Goal: Task Accomplishment & Management: Manage account settings

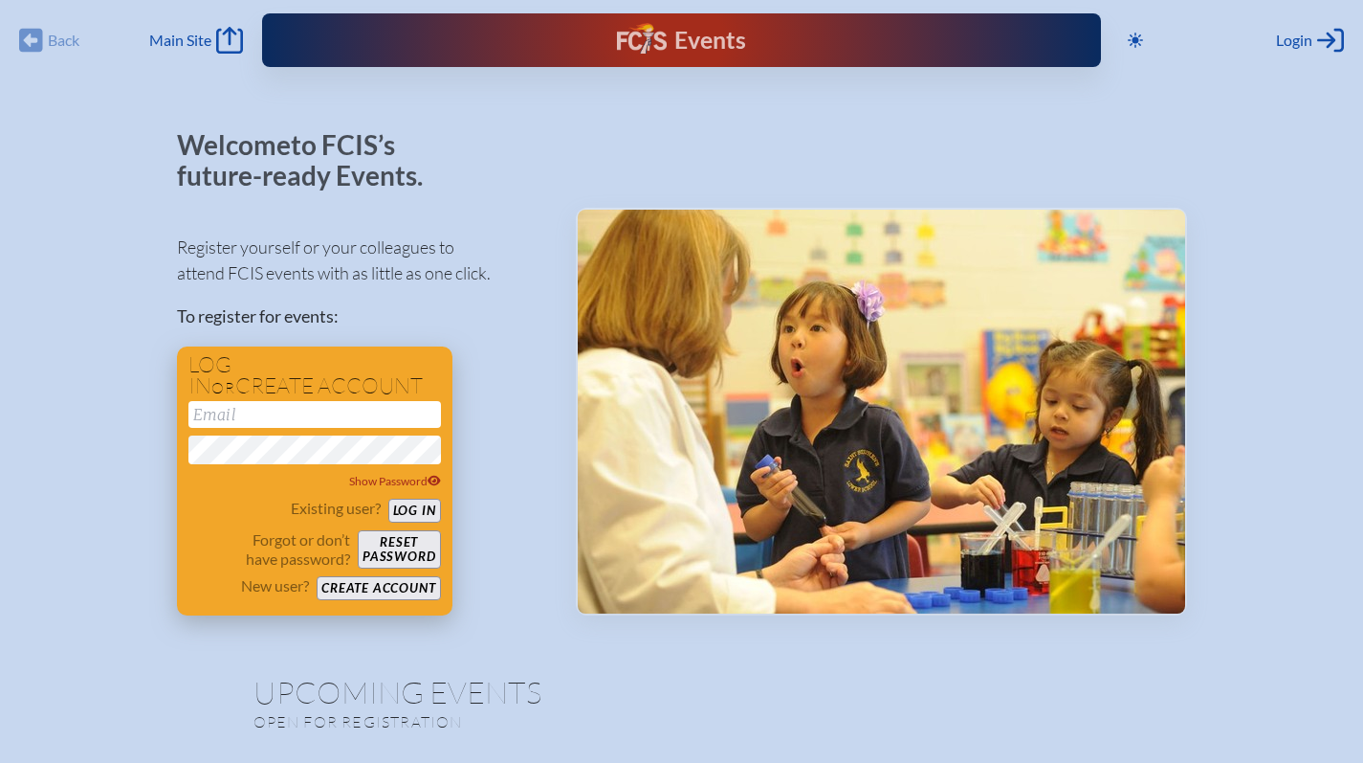
type input "[EMAIL_ADDRESS][DOMAIN_NAME]"
click at [407, 512] on button "Log in" at bounding box center [414, 510] width 53 height 24
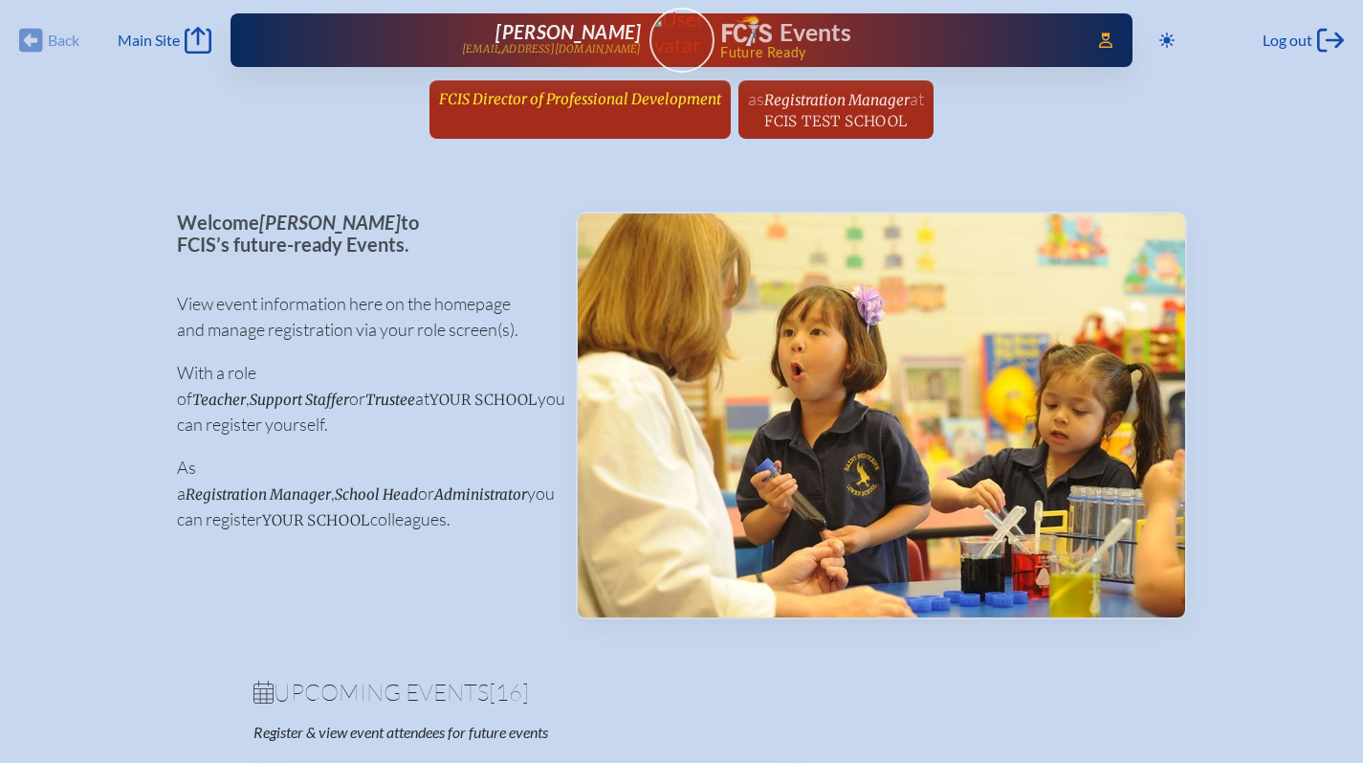
click at [598, 101] on span "FCIS Director of Professional Development" at bounding box center [580, 99] width 282 height 18
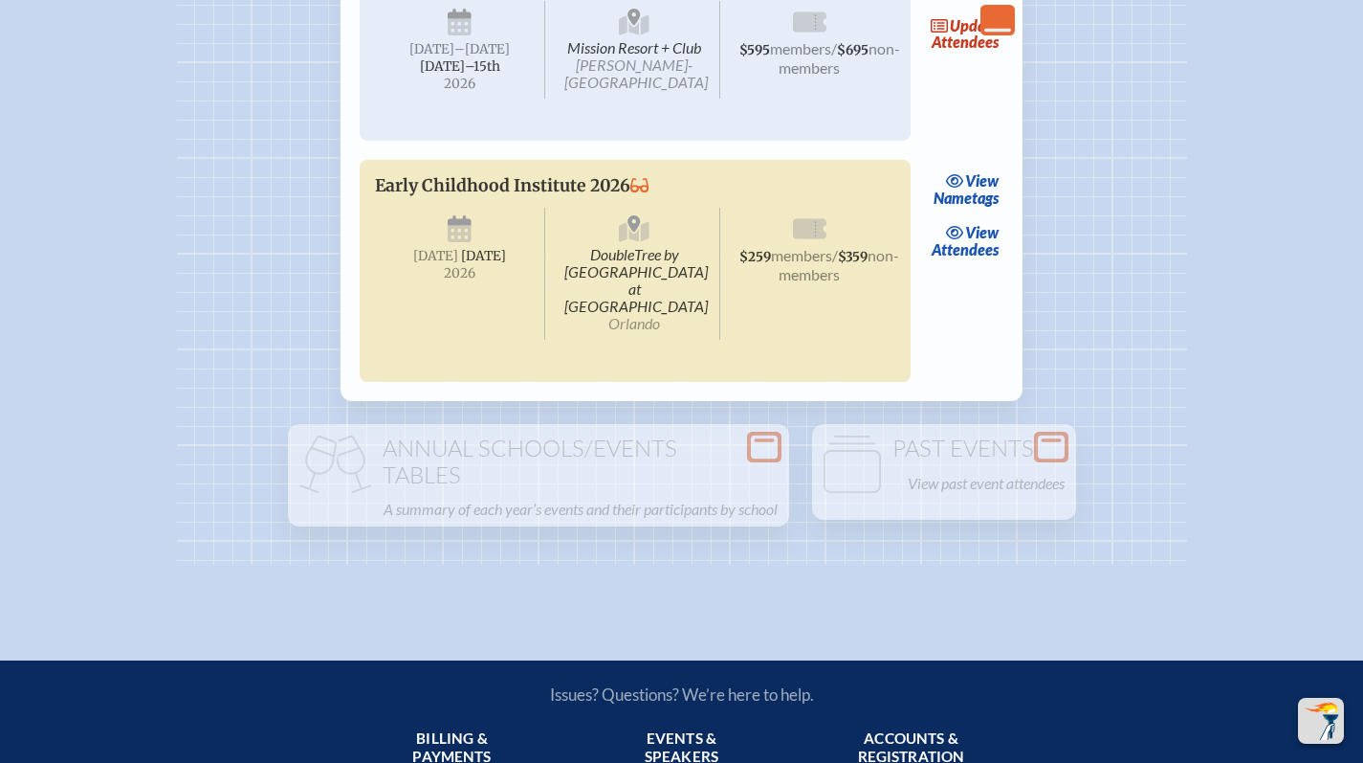
scroll to position [4183, 0]
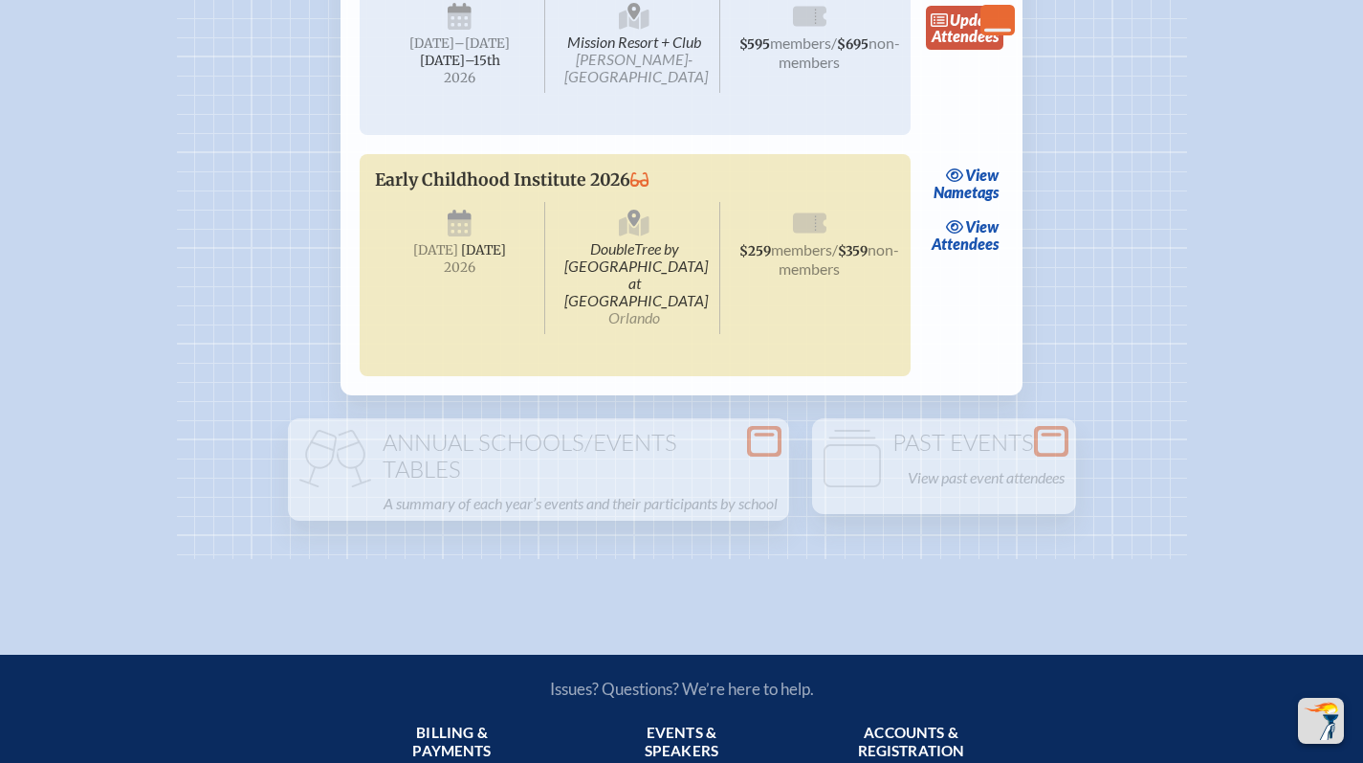
click at [957, 50] on link "update Attendees" at bounding box center [965, 28] width 78 height 44
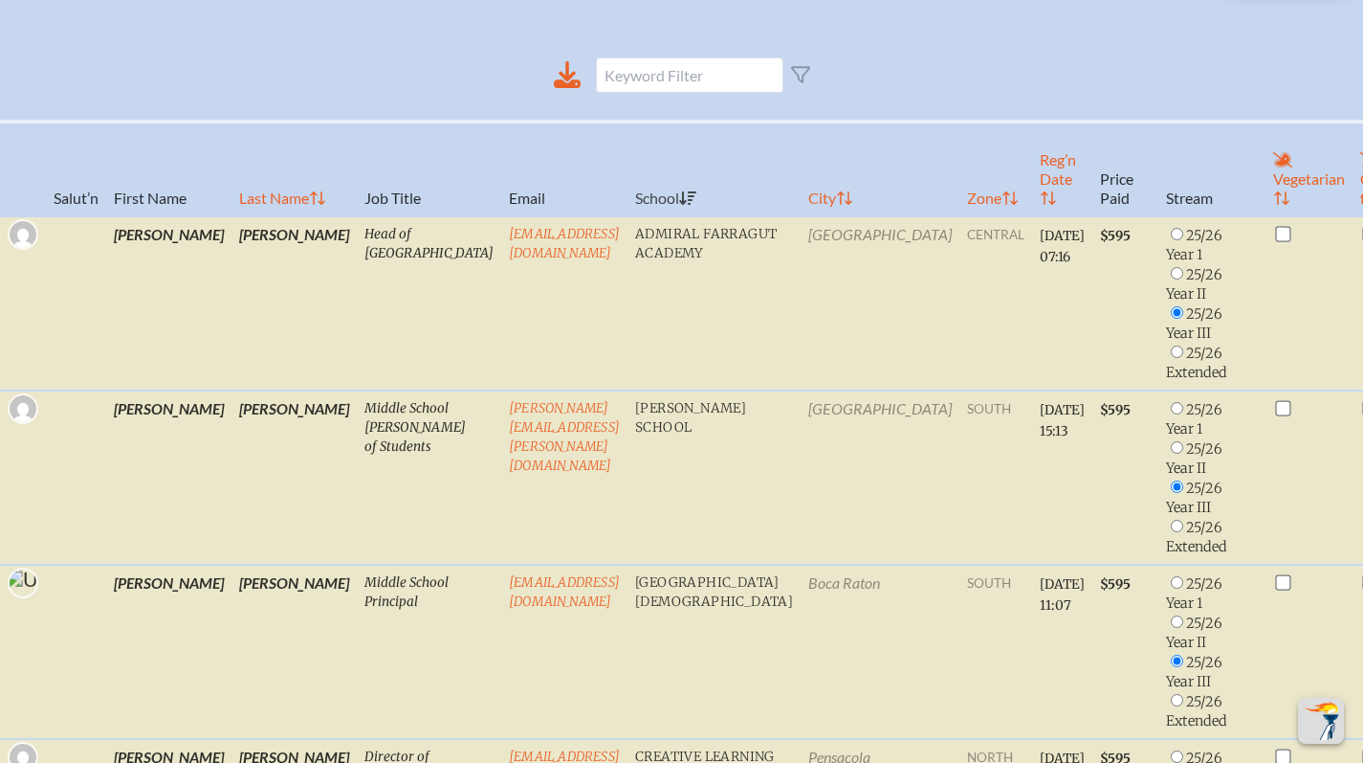
scroll to position [498, 0]
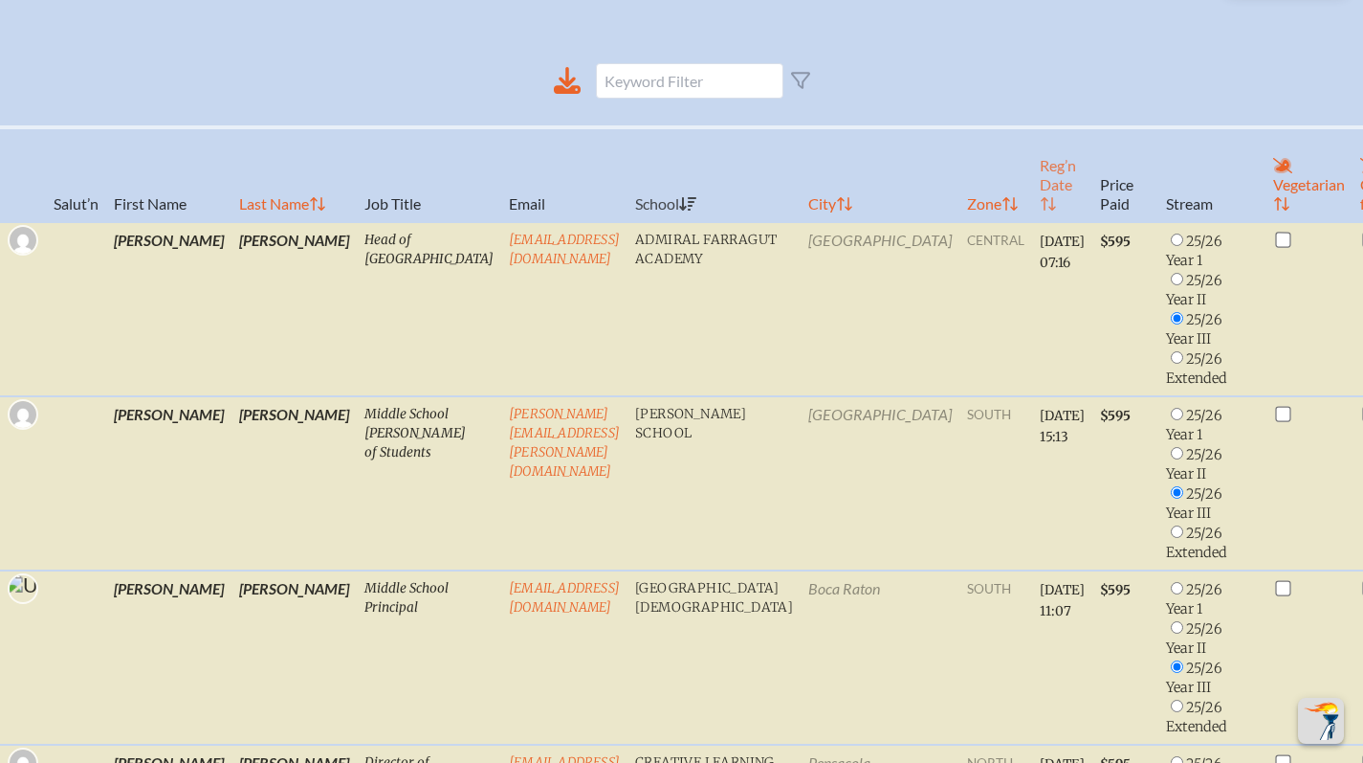
click at [1032, 189] on th "Reg’n Date" at bounding box center [1062, 174] width 60 height 95
radio input "false"
checkbox input "true"
radio input "false"
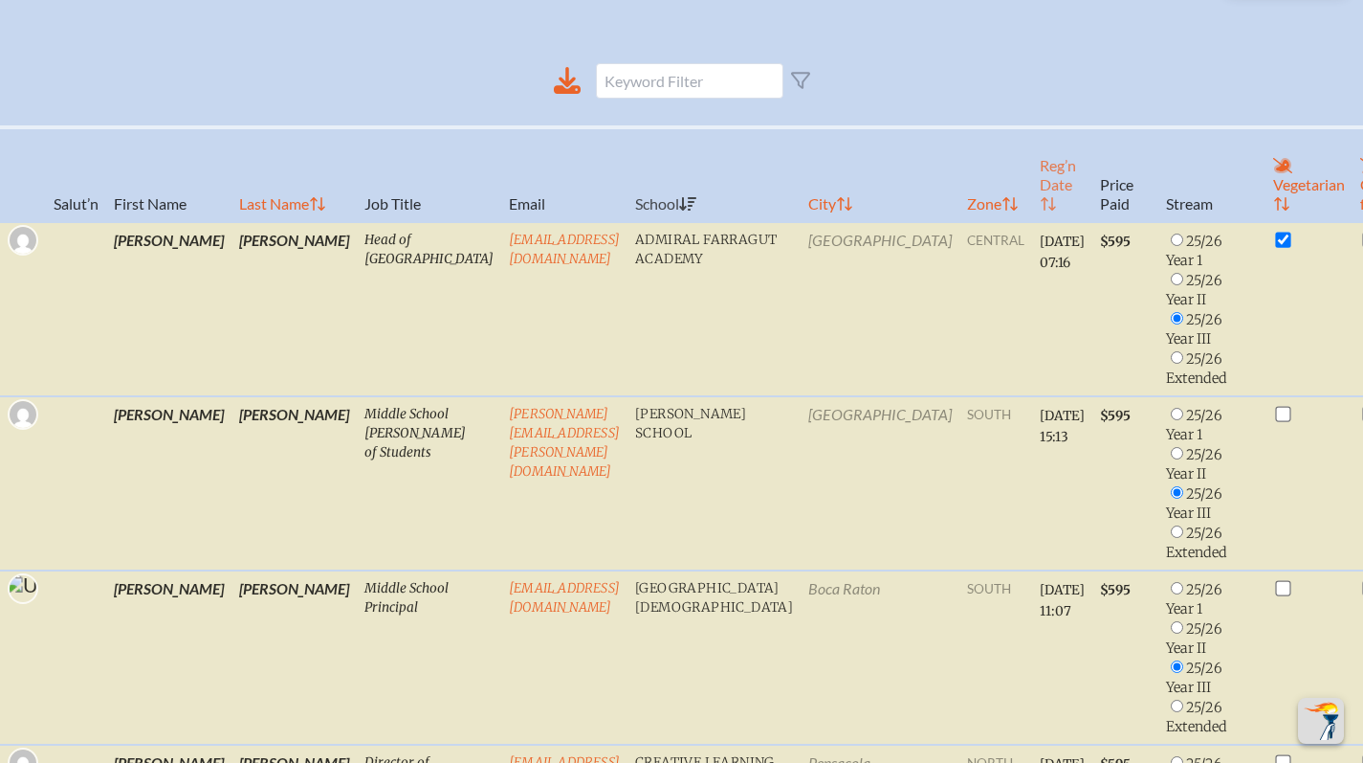
checkbox input "false"
radio input "true"
radio input "false"
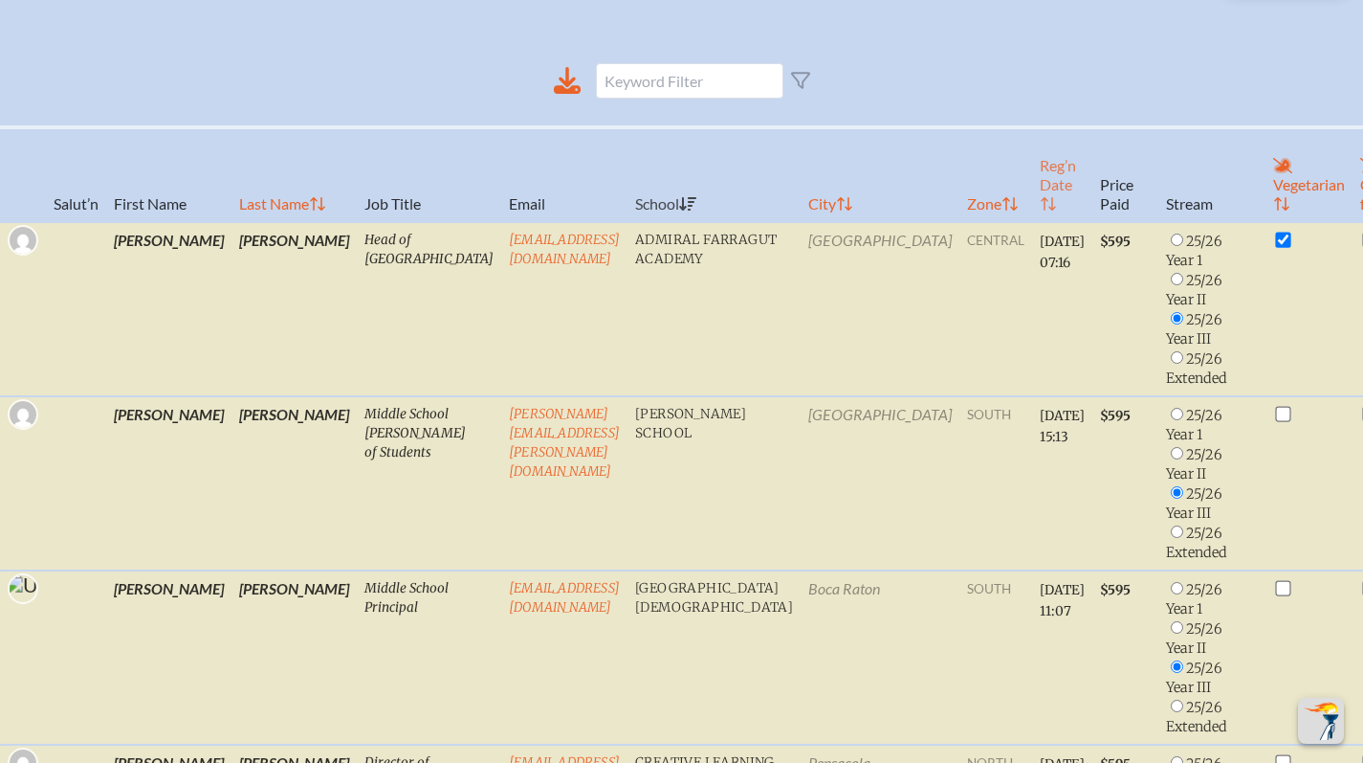
radio input "true"
radio input "false"
checkbox input "true"
radio input "false"
radio input "true"
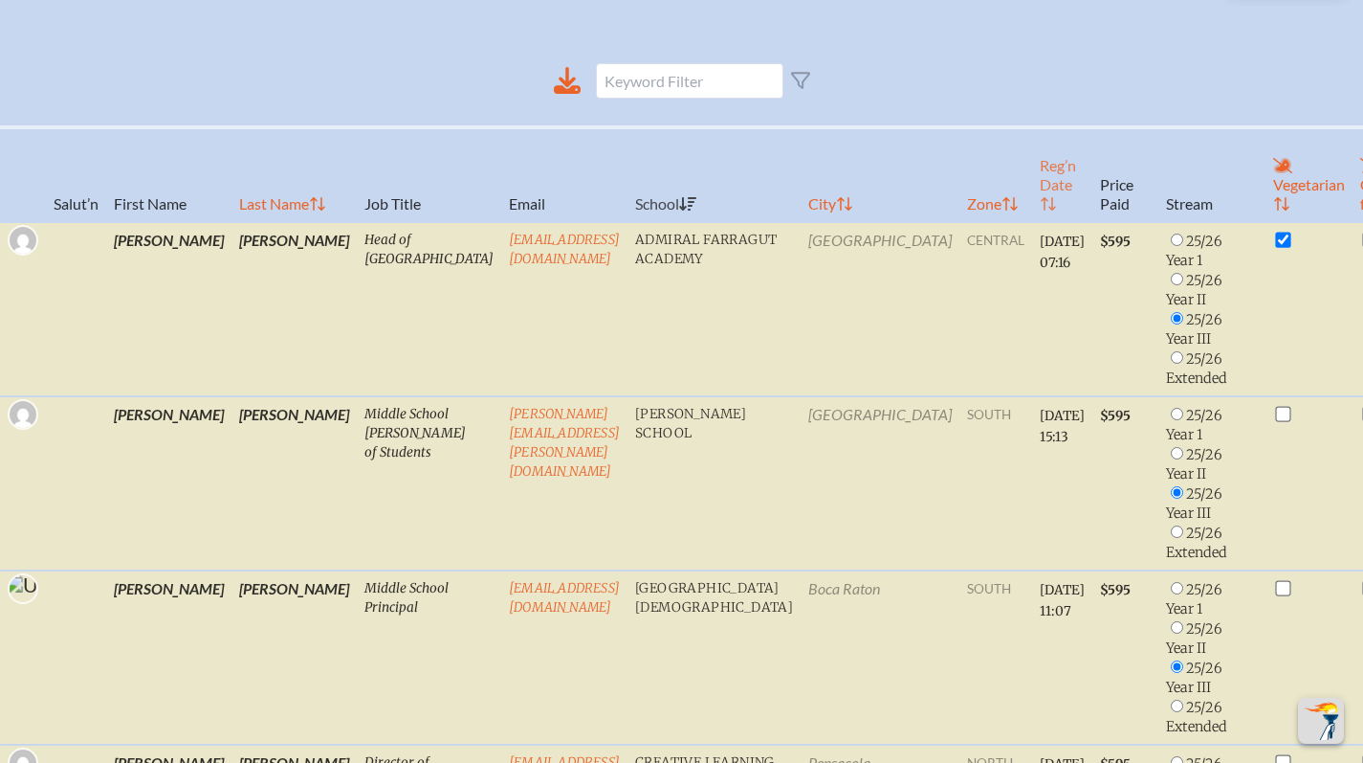
radio input "true"
checkbox input "false"
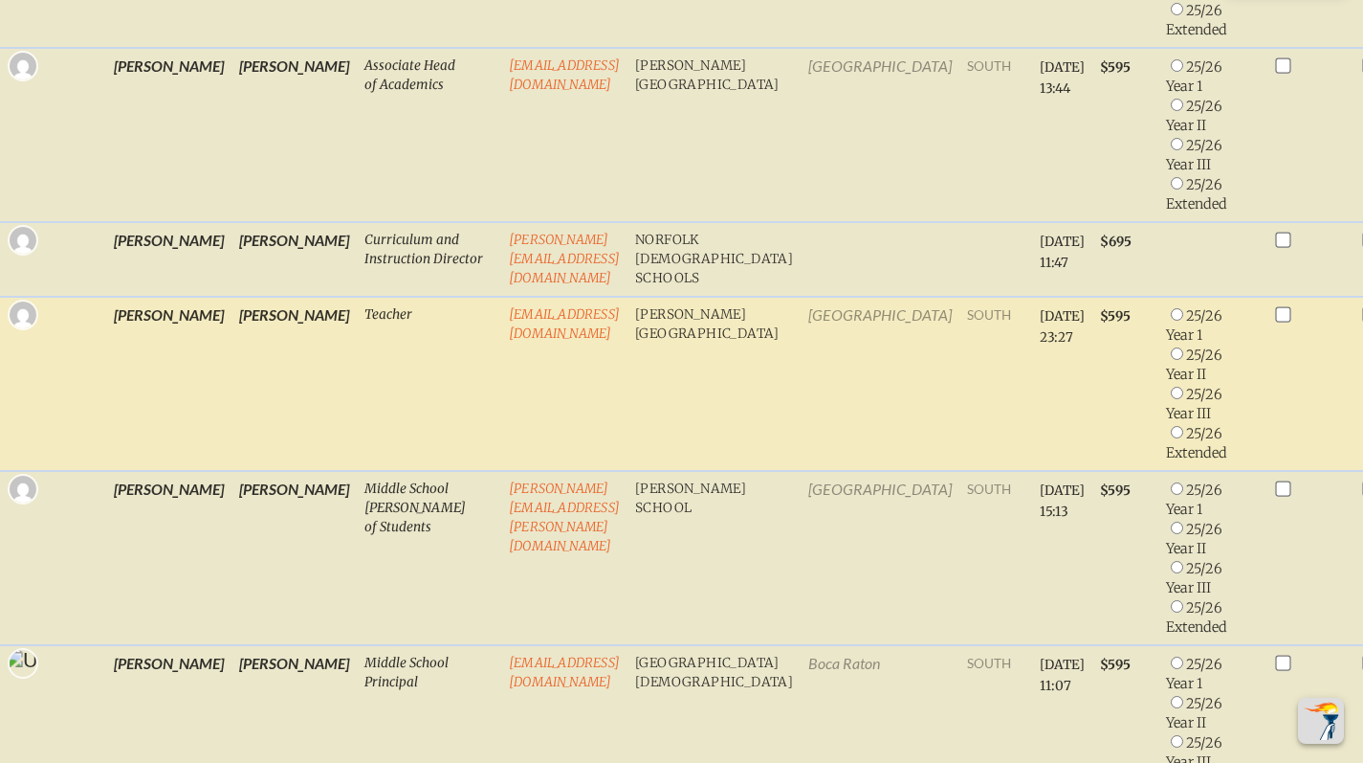
scroll to position [919, 0]
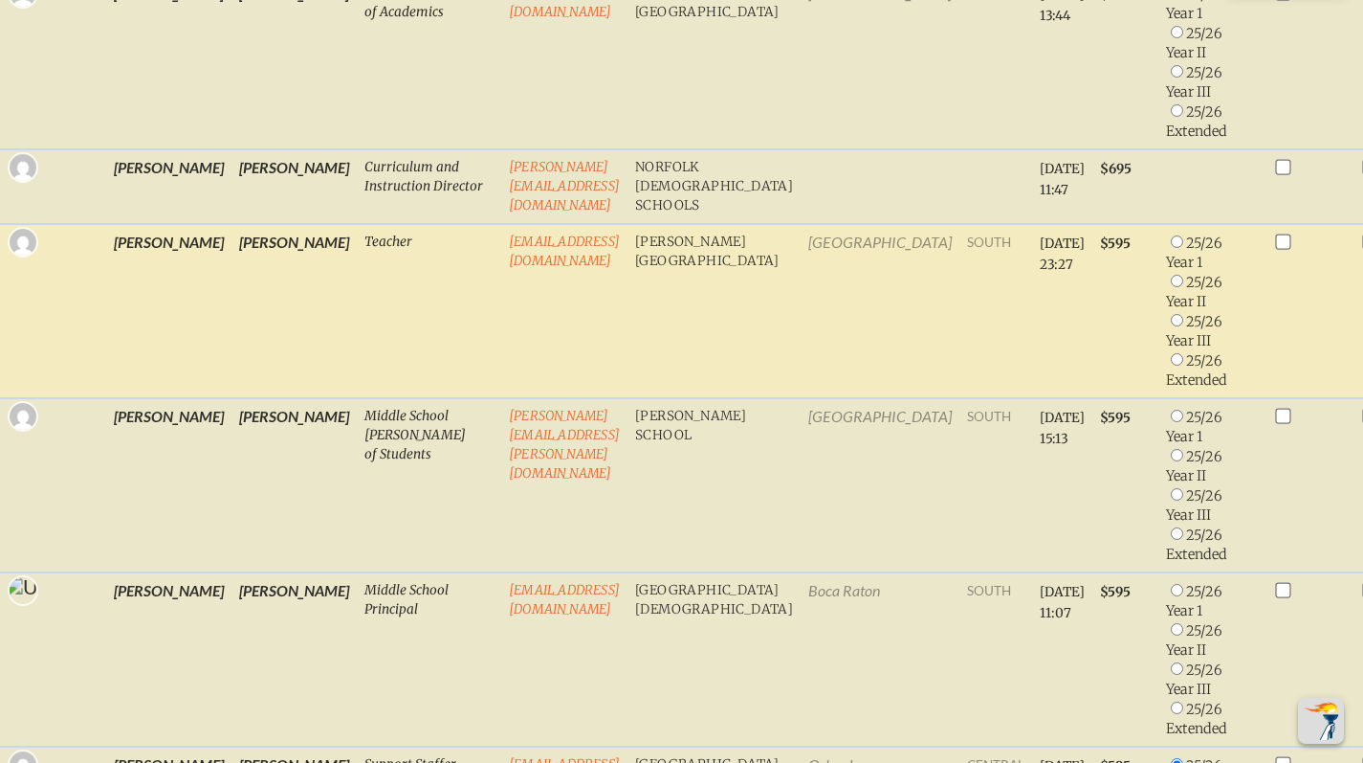
click at [1171, 365] on input "radio" at bounding box center [1177, 359] width 12 height 12
radio input "true"
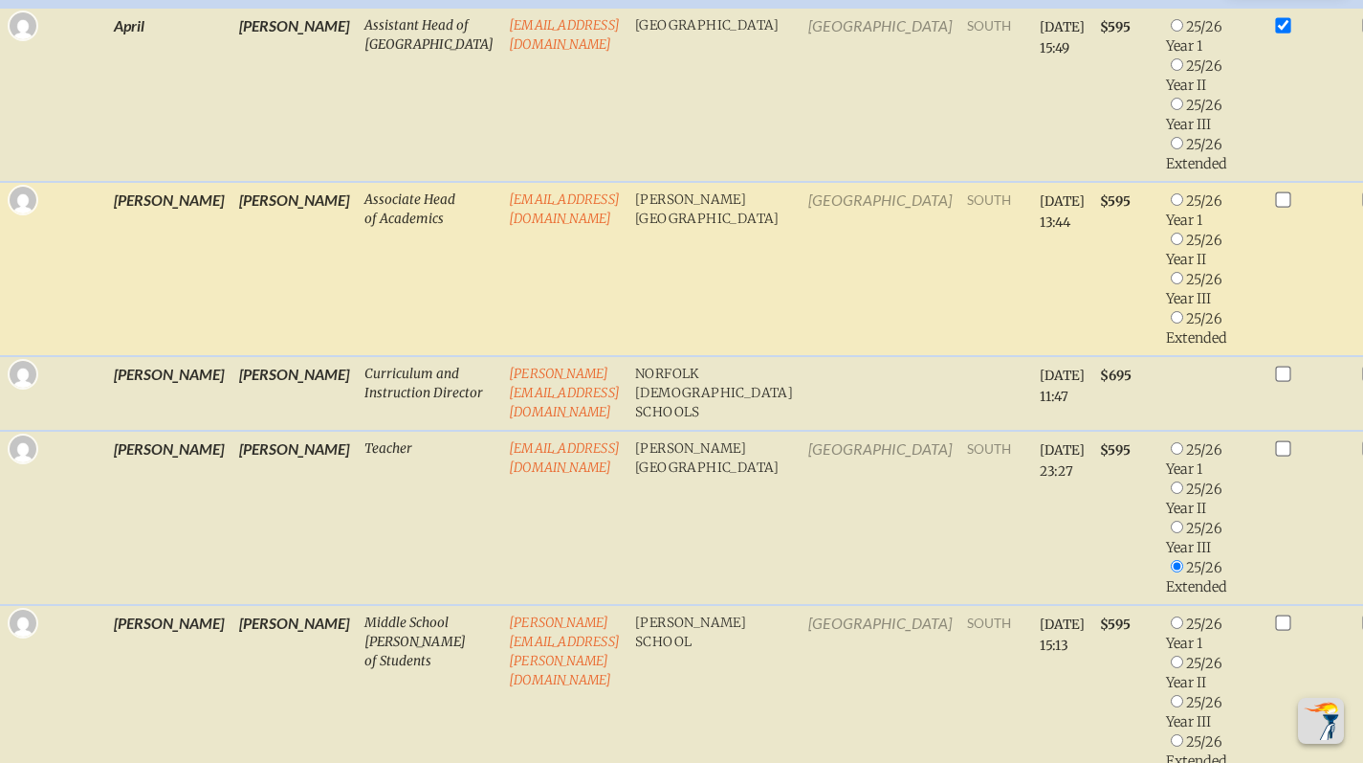
scroll to position [745, 0]
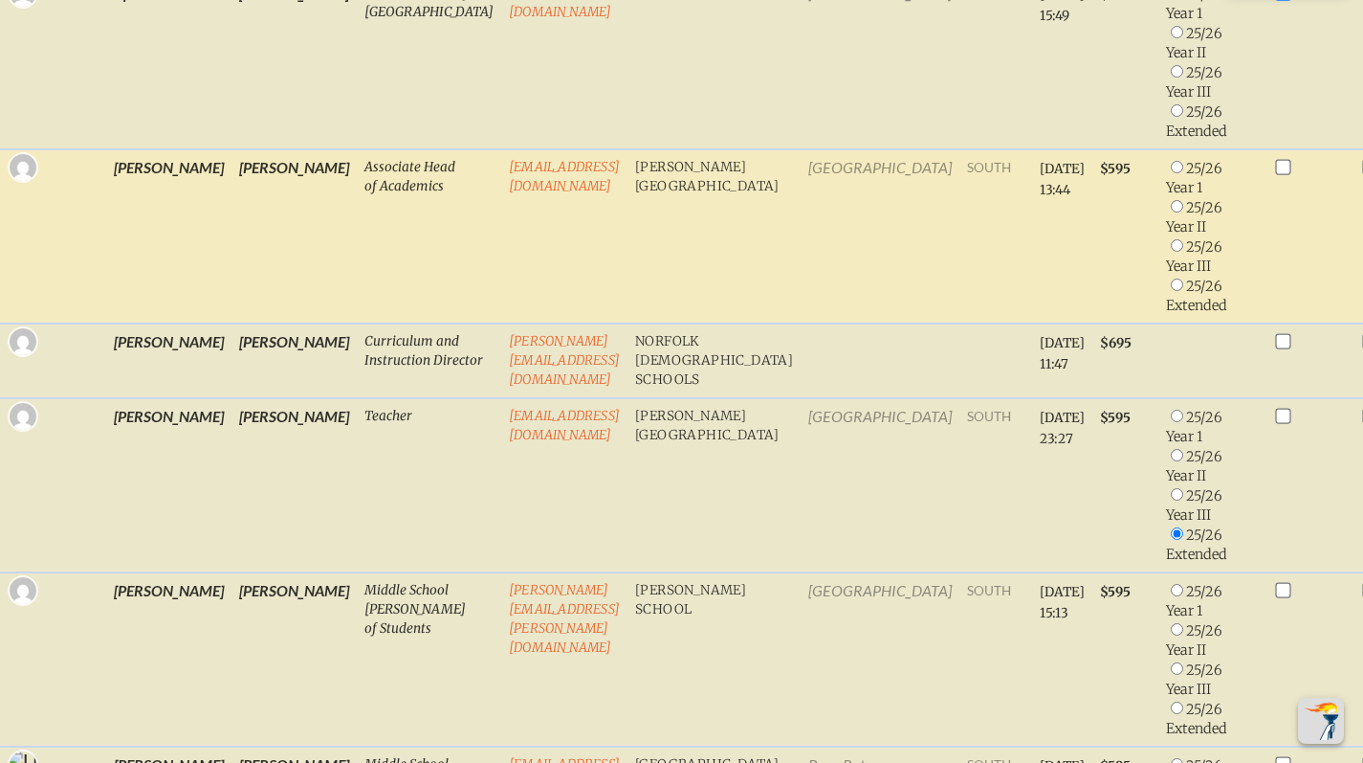
click at [1171, 246] on input "radio" at bounding box center [1177, 245] width 12 height 12
radio input "true"
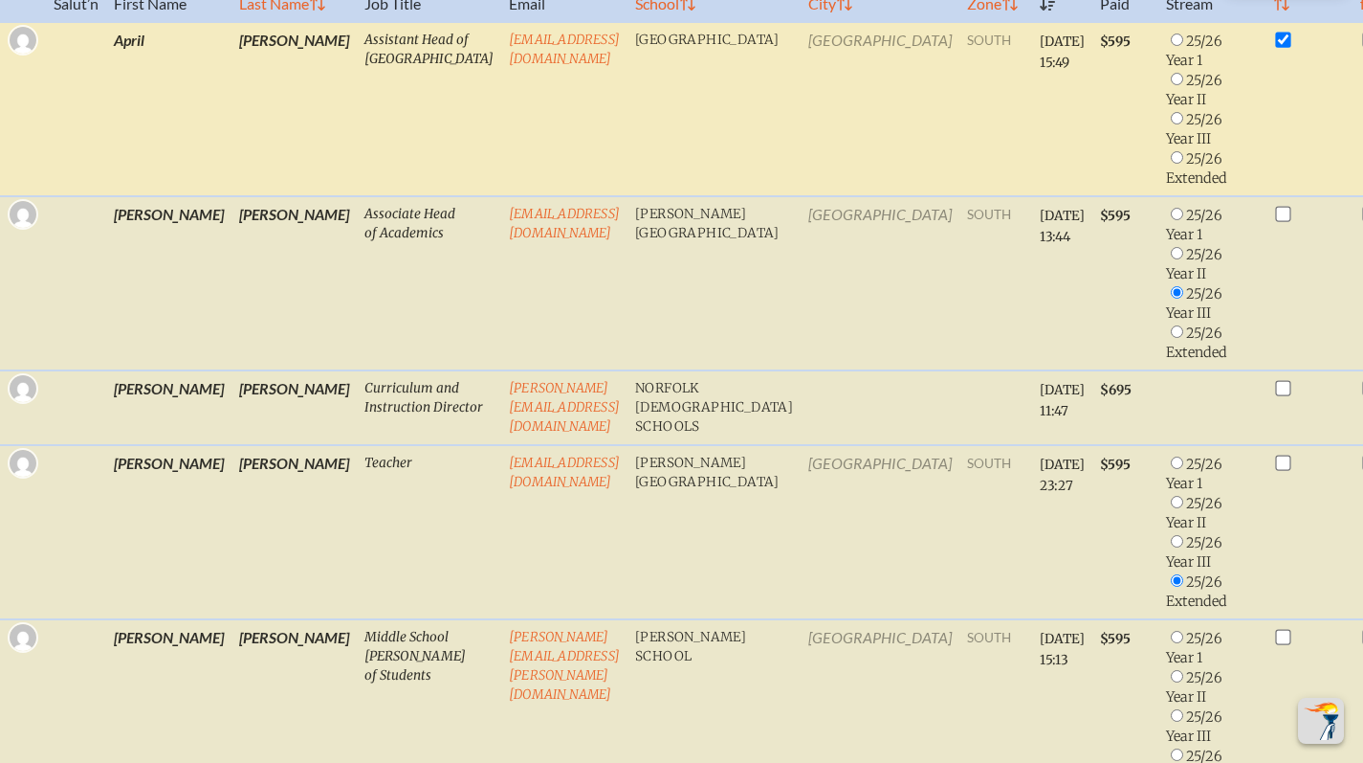
scroll to position [603, 0]
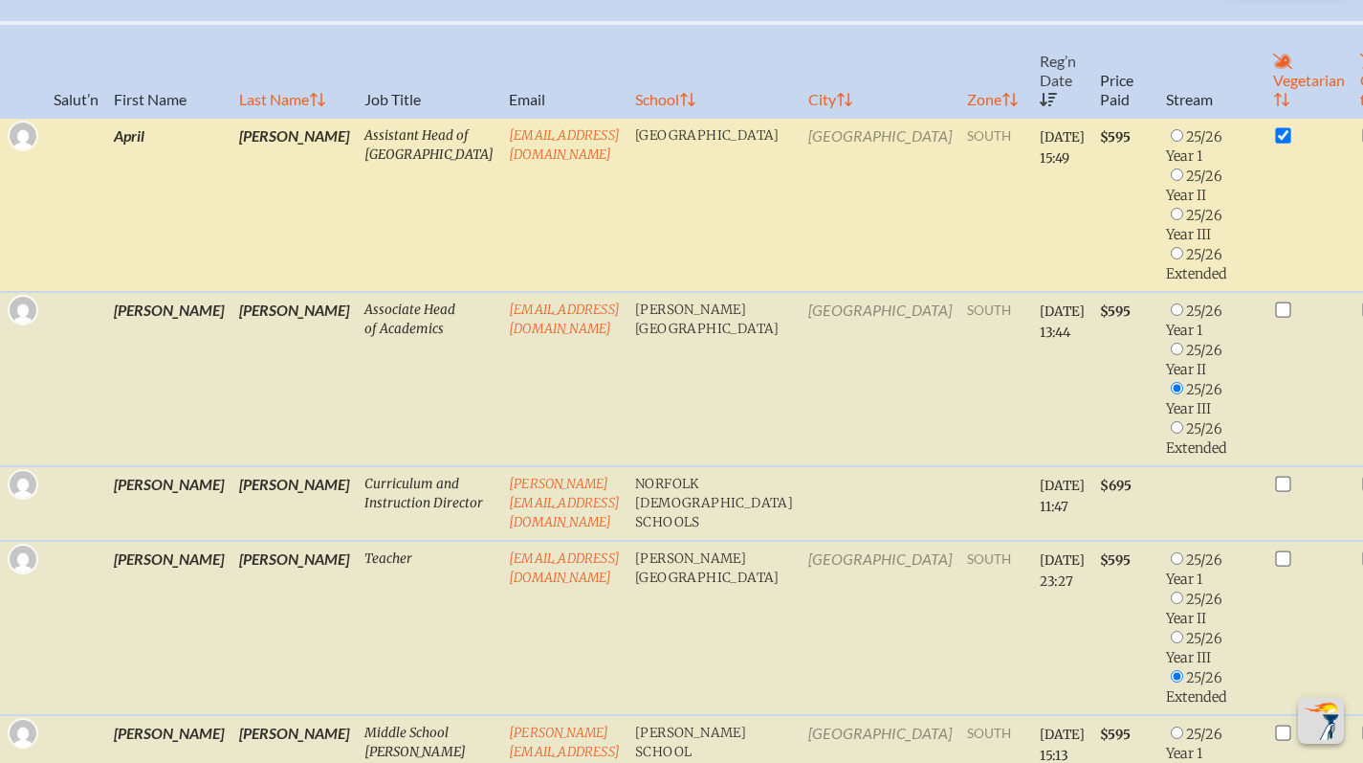
click at [1171, 176] on input "radio" at bounding box center [1177, 174] width 12 height 12
radio input "true"
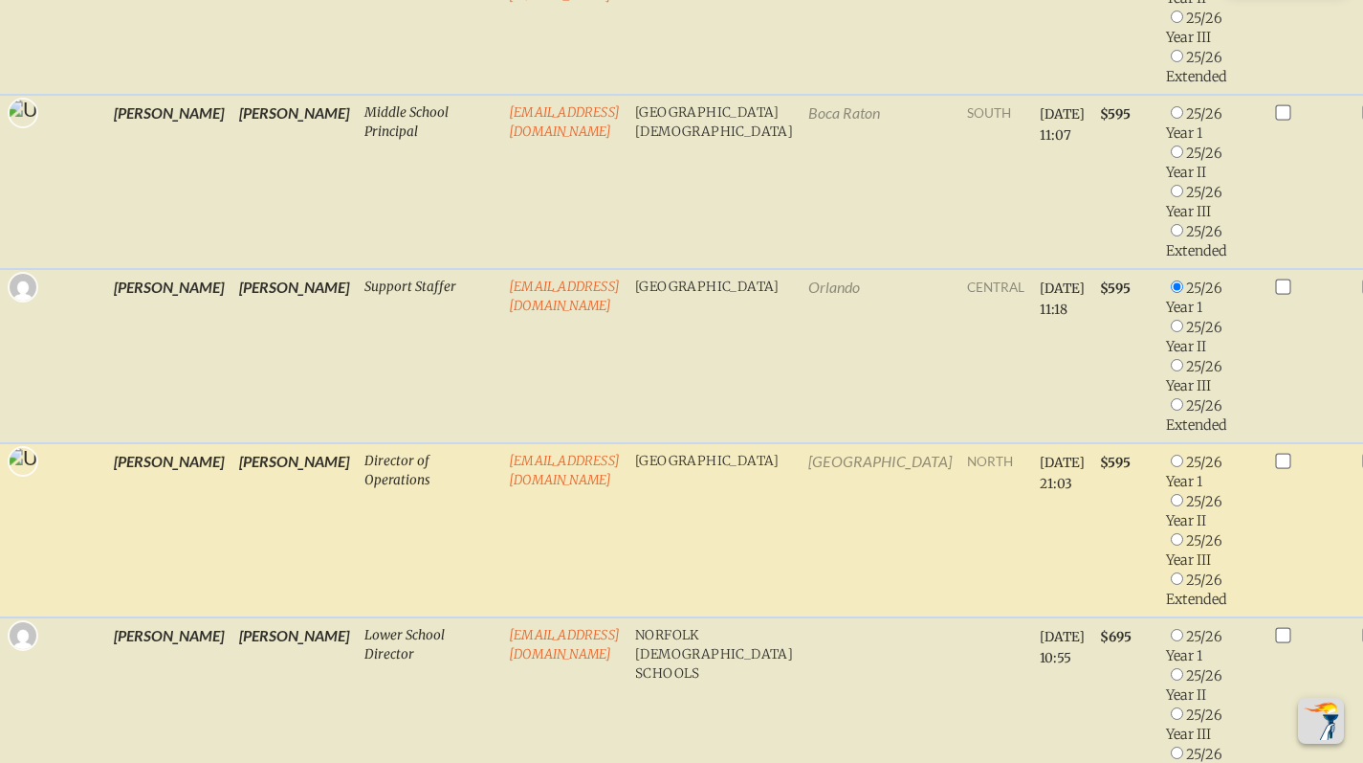
scroll to position [1478, 0]
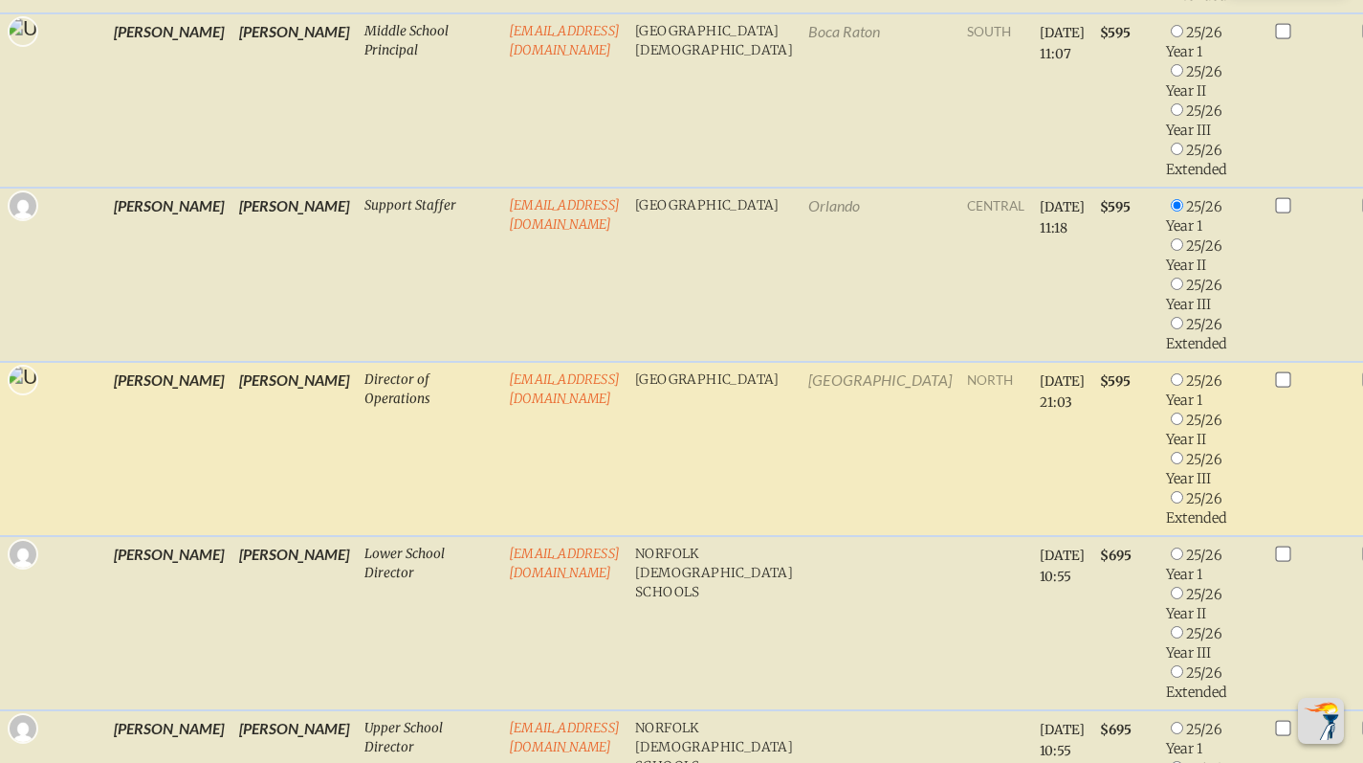
click at [1166, 388] on li "25/26 Year 1" at bounding box center [1212, 389] width 92 height 39
click at [1166, 398] on li "25/26 Year 1" at bounding box center [1212, 389] width 92 height 39
click at [1171, 386] on input "radio" at bounding box center [1177, 379] width 12 height 12
radio input "true"
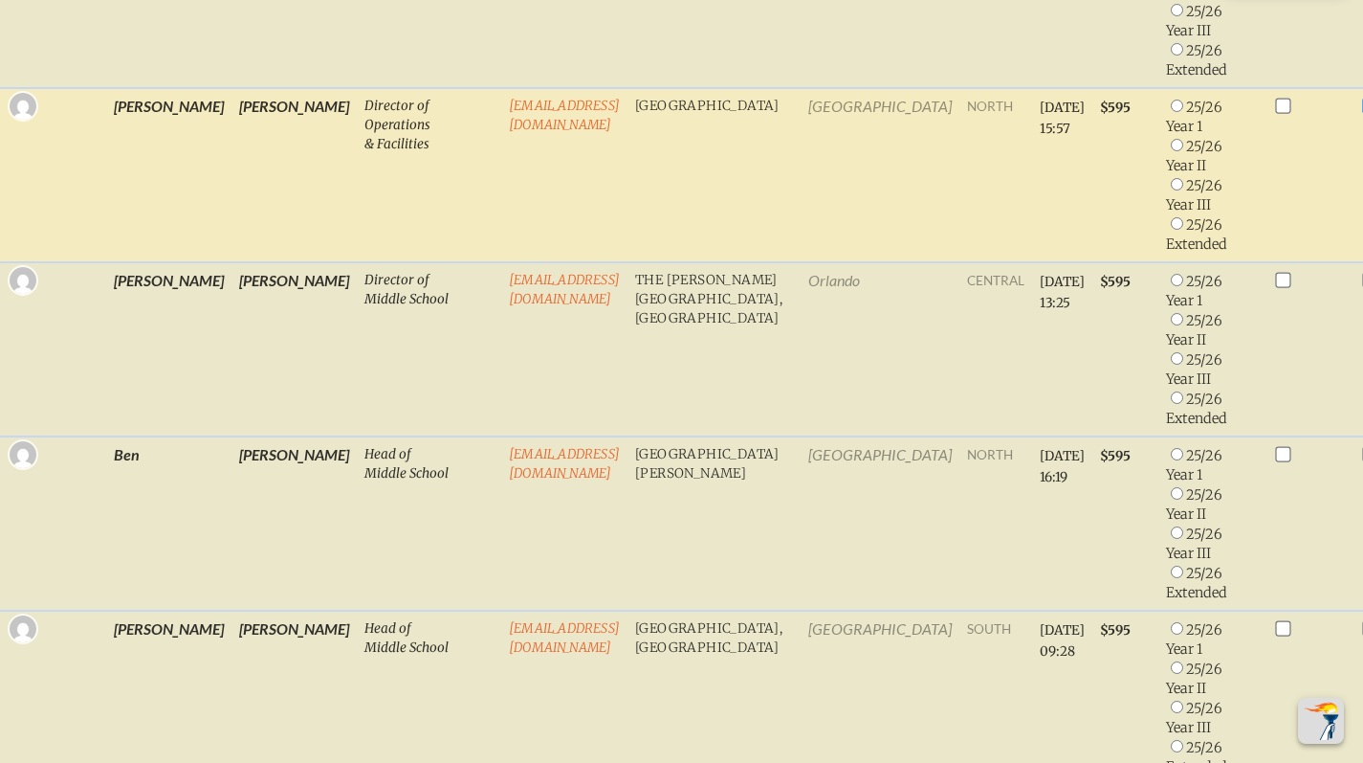
scroll to position [2291, 0]
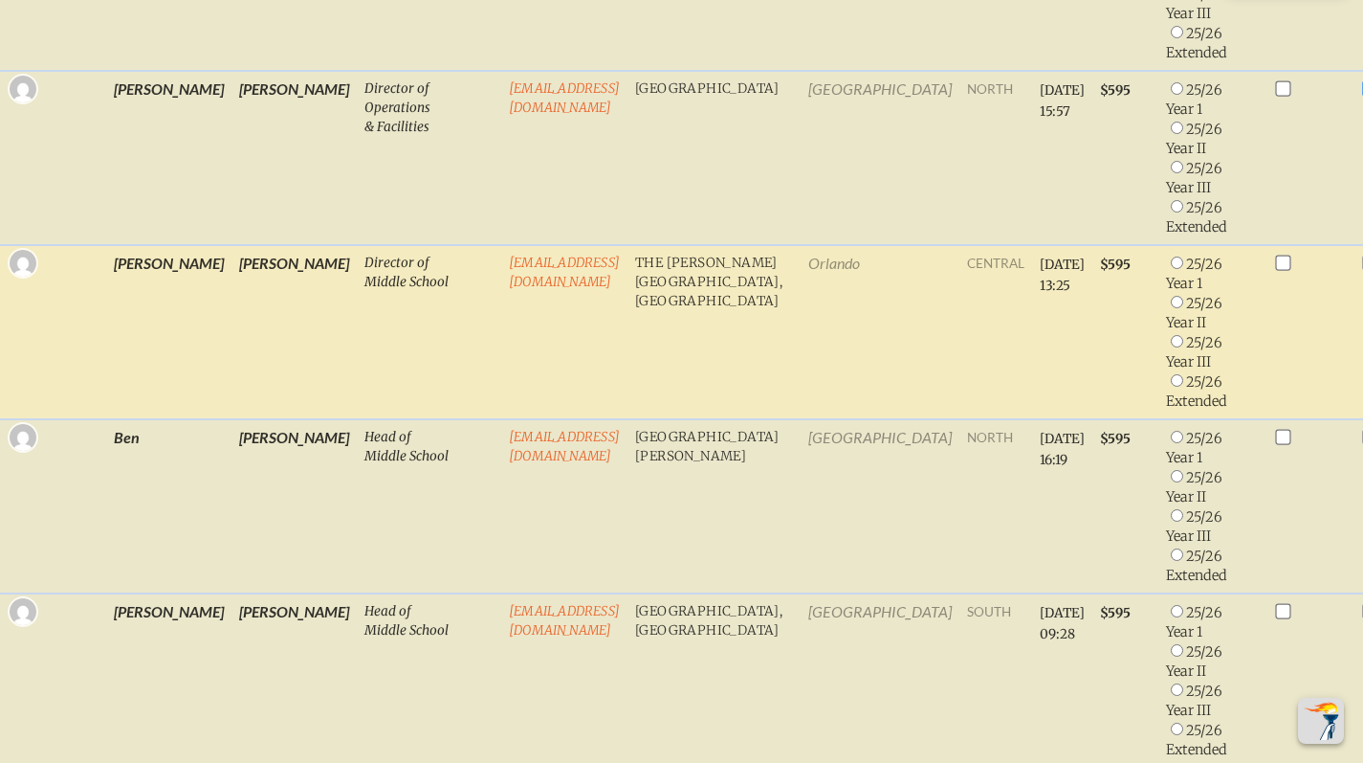
click at [1171, 308] on input "radio" at bounding box center [1177, 302] width 12 height 12
radio input "true"
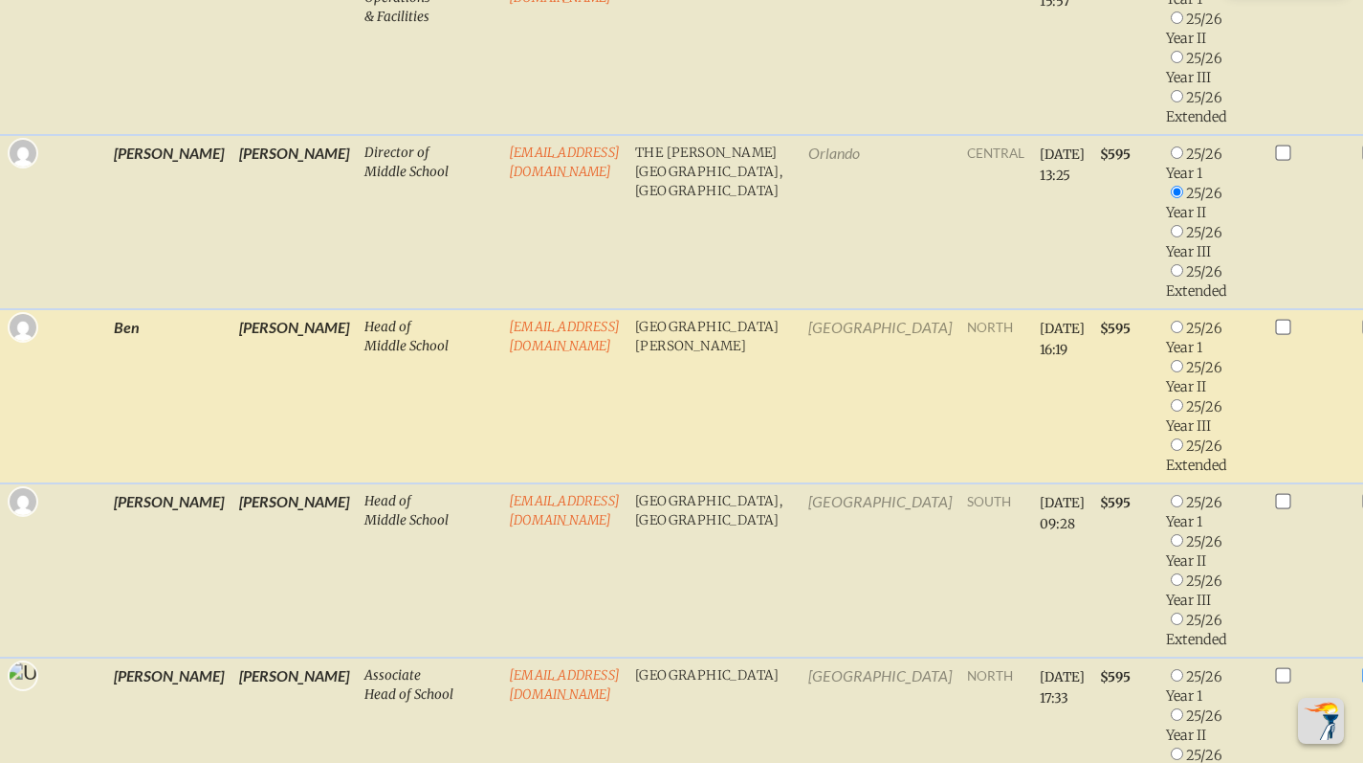
scroll to position [2528, 0]
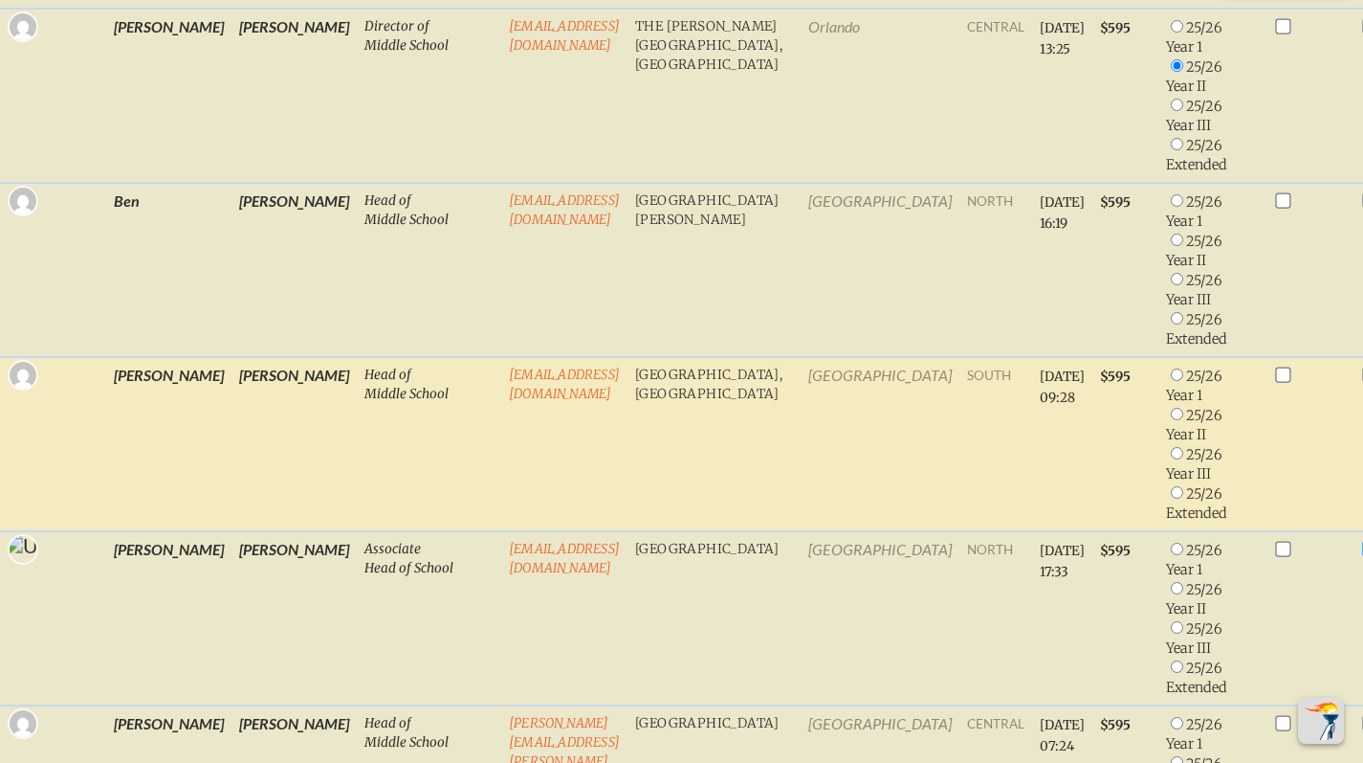
click at [1171, 420] on input "radio" at bounding box center [1177, 414] width 12 height 12
radio input "true"
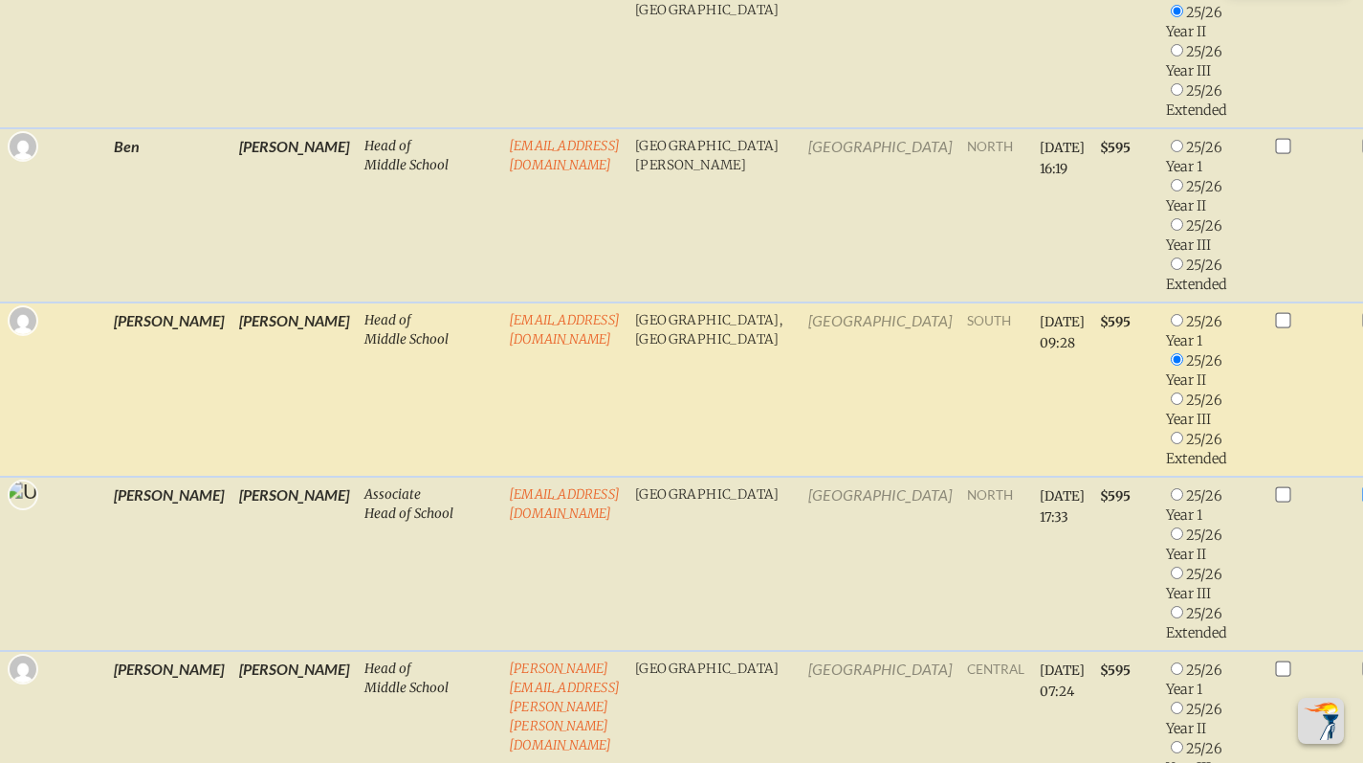
scroll to position [2718, 0]
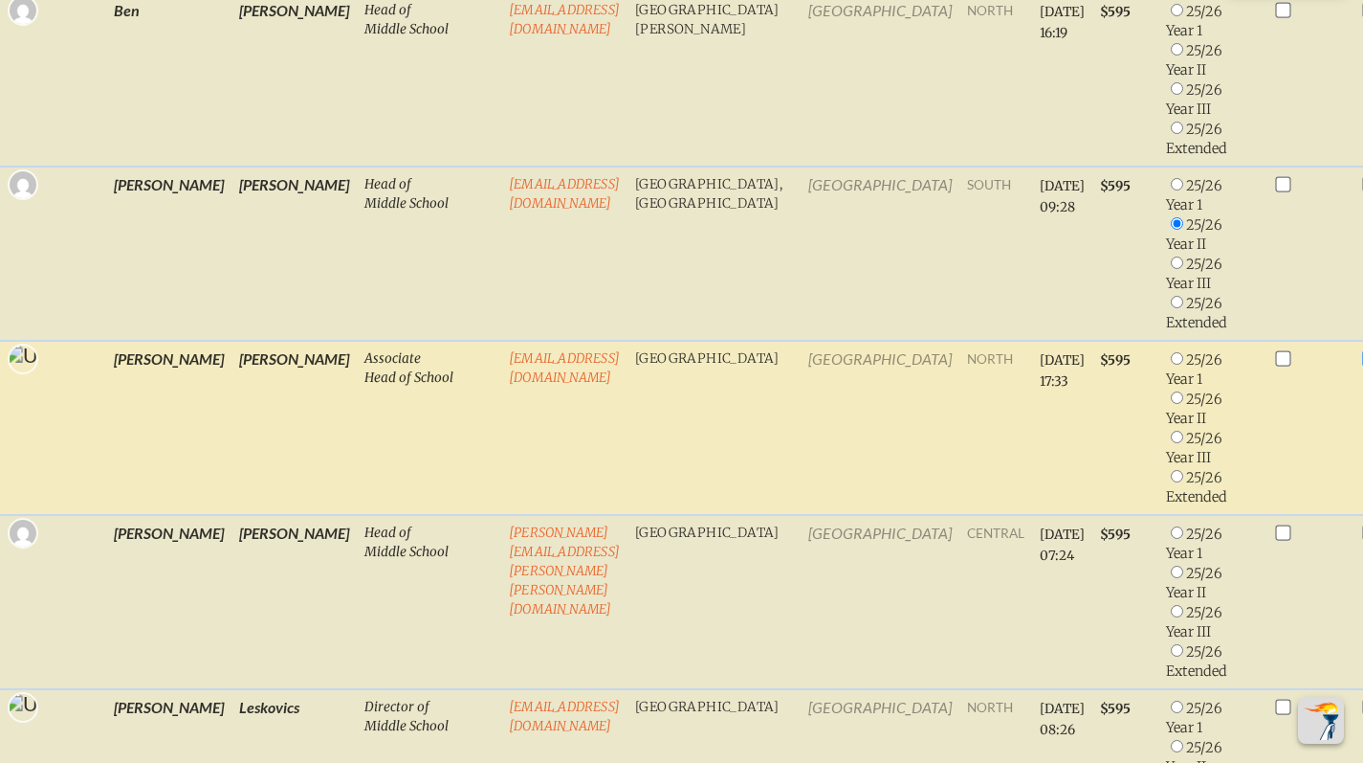
click at [1171, 365] on input "radio" at bounding box center [1177, 358] width 12 height 12
radio input "true"
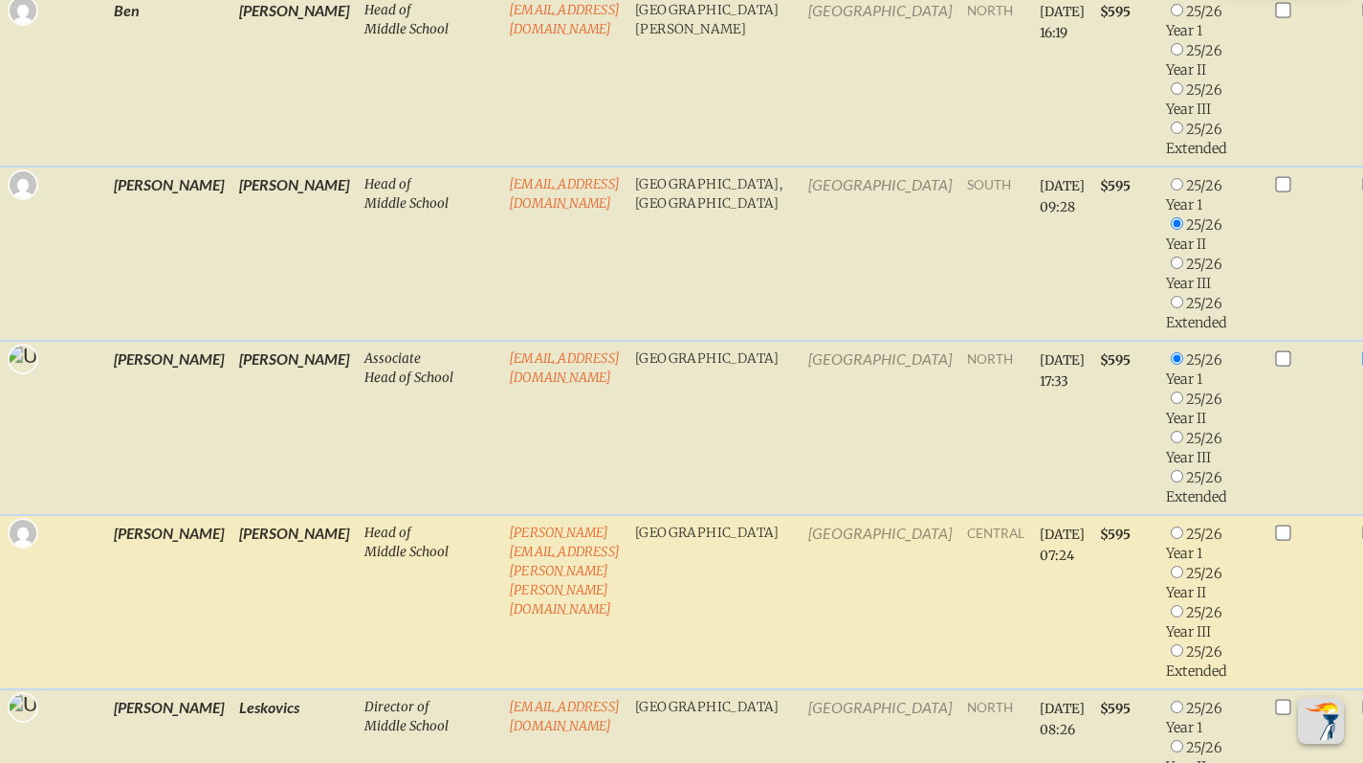
click at [1171, 617] on input "radio" at bounding box center [1177, 611] width 12 height 12
radio input "true"
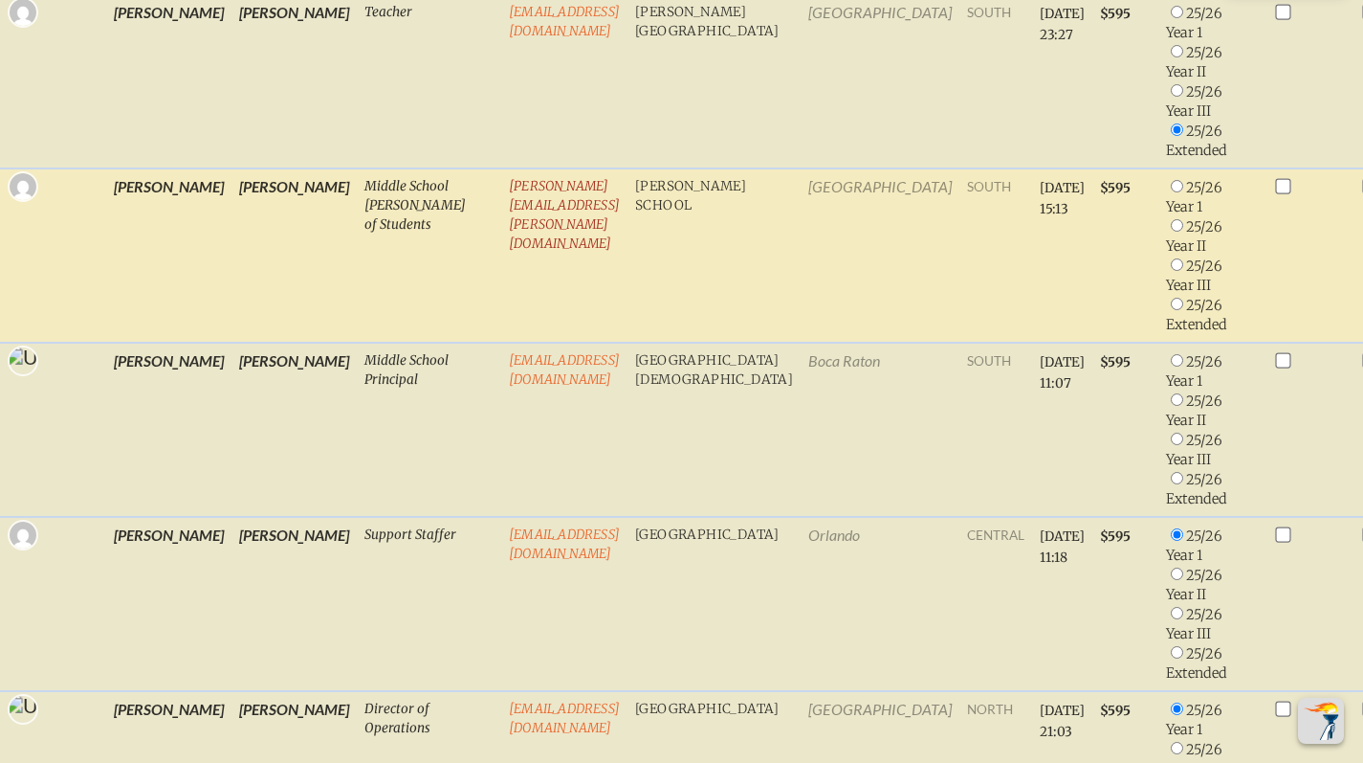
scroll to position [0, 0]
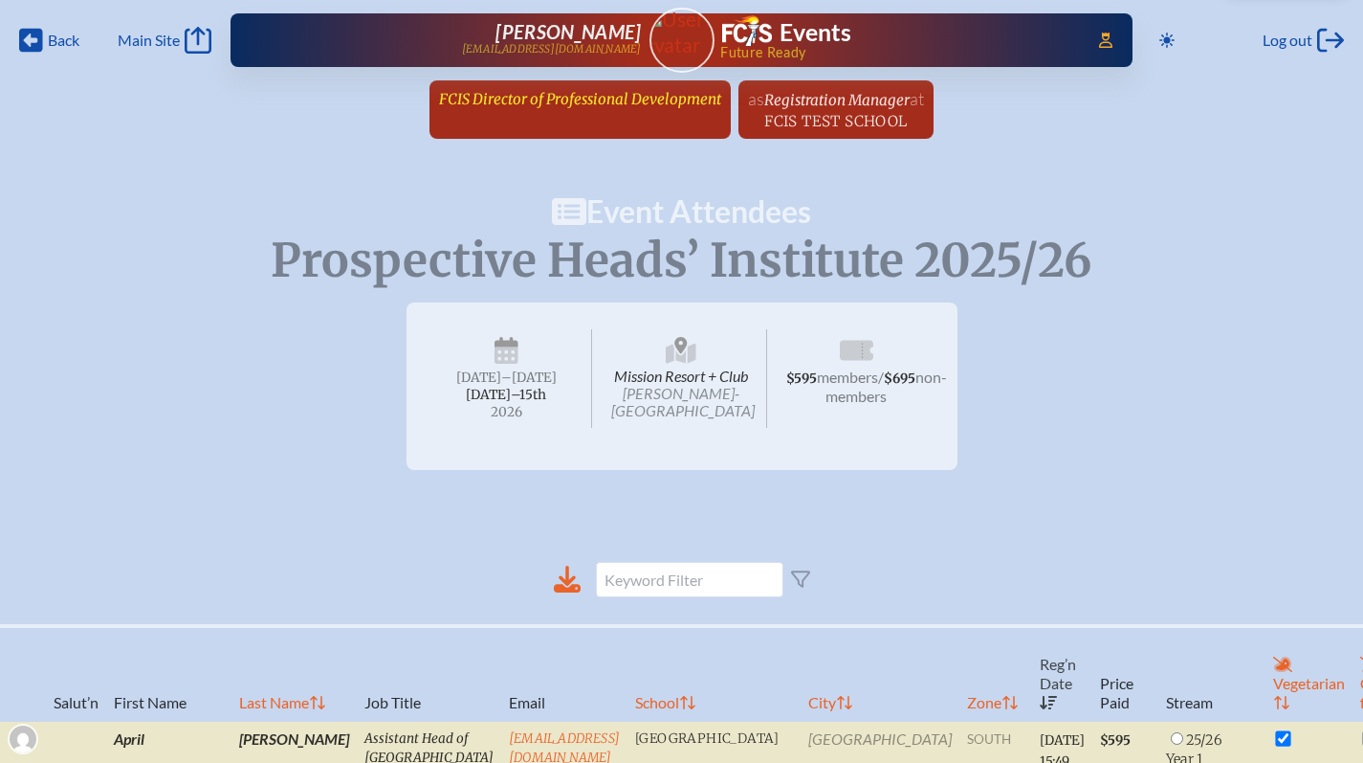
click at [569, 93] on span "FCIS Director of Professional Development" at bounding box center [580, 99] width 282 height 18
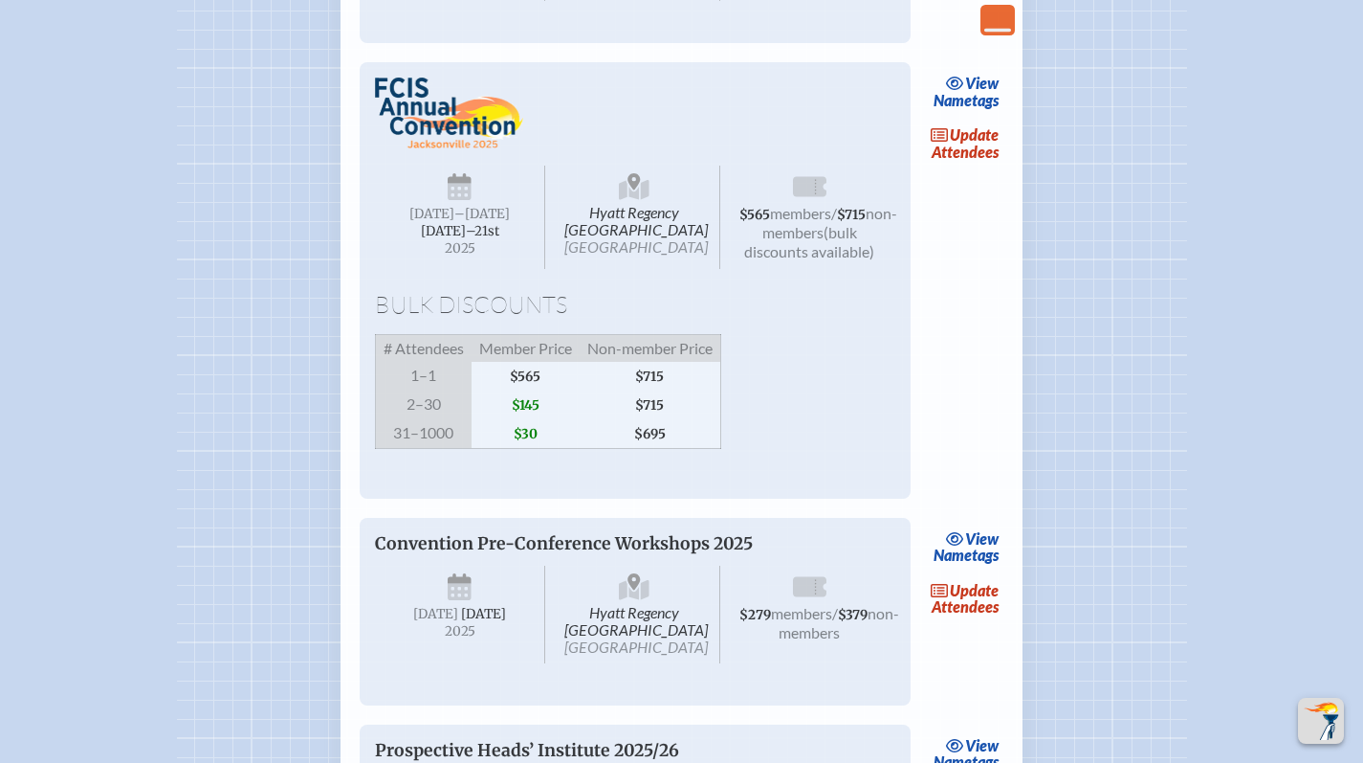
scroll to position [3406, 0]
click at [946, 143] on icon at bounding box center [940, 134] width 19 height 15
